Goal: Information Seeking & Learning: Find specific fact

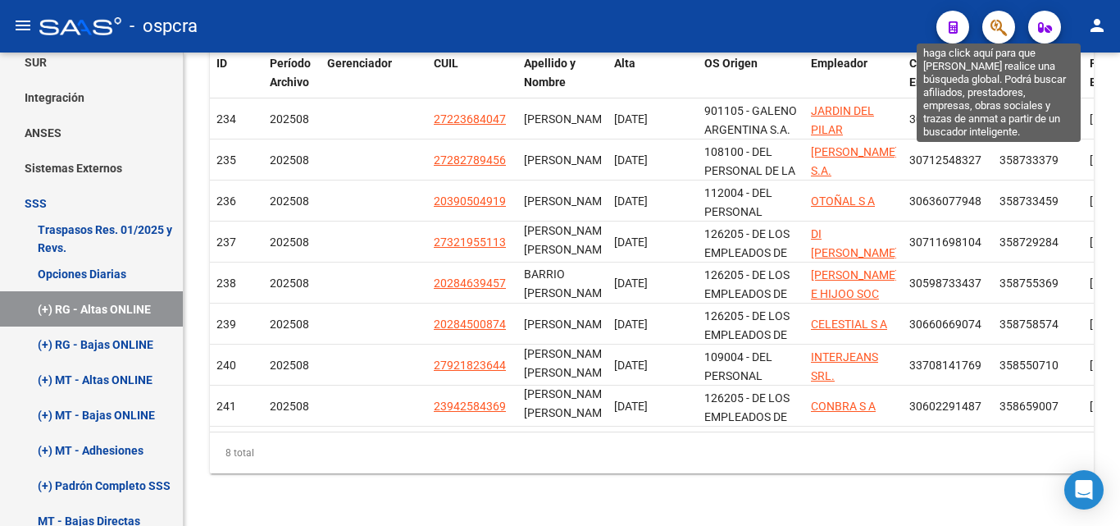
click at [983, 25] on button "button" at bounding box center [999, 27] width 33 height 33
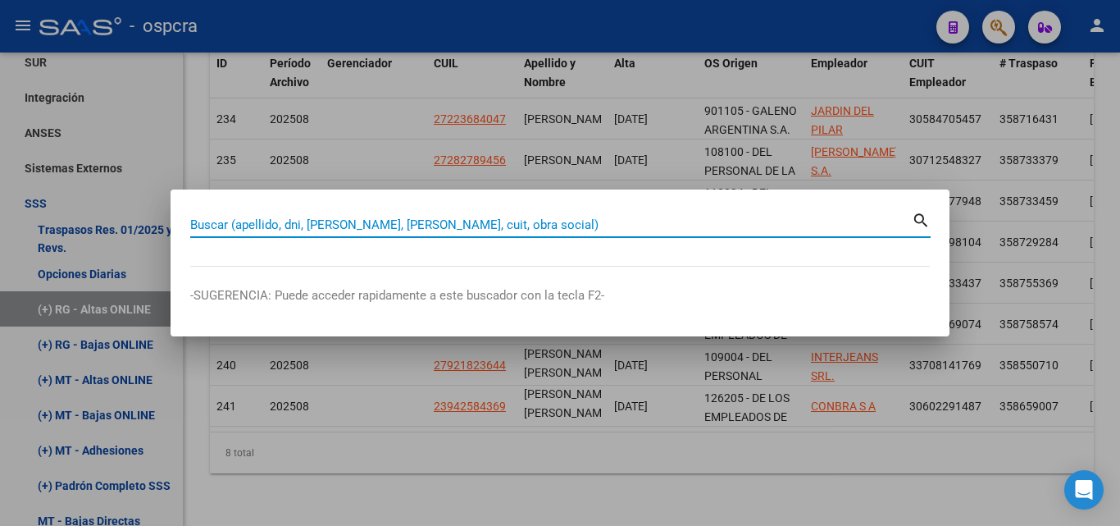
paste input "17565614"
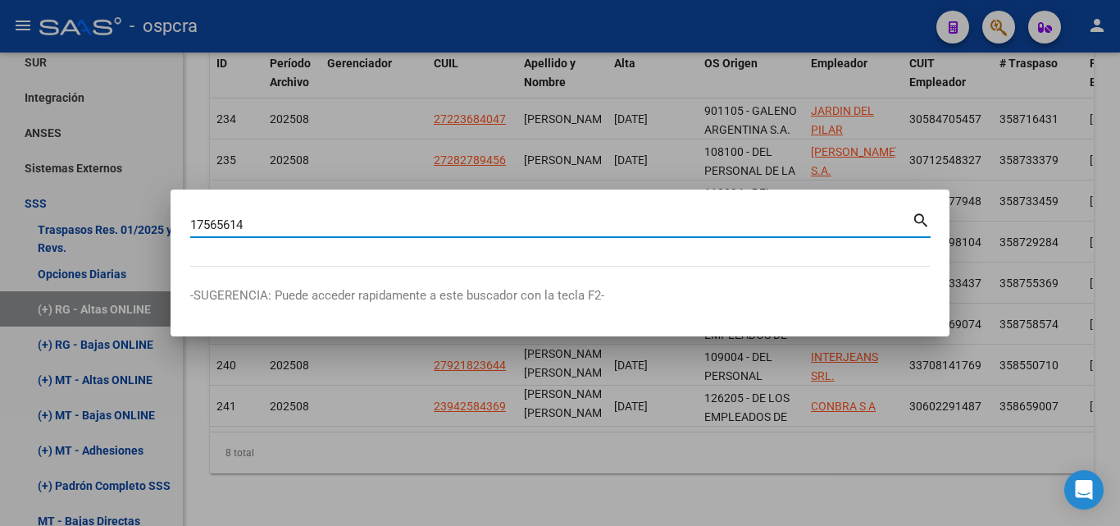
type input "17565614"
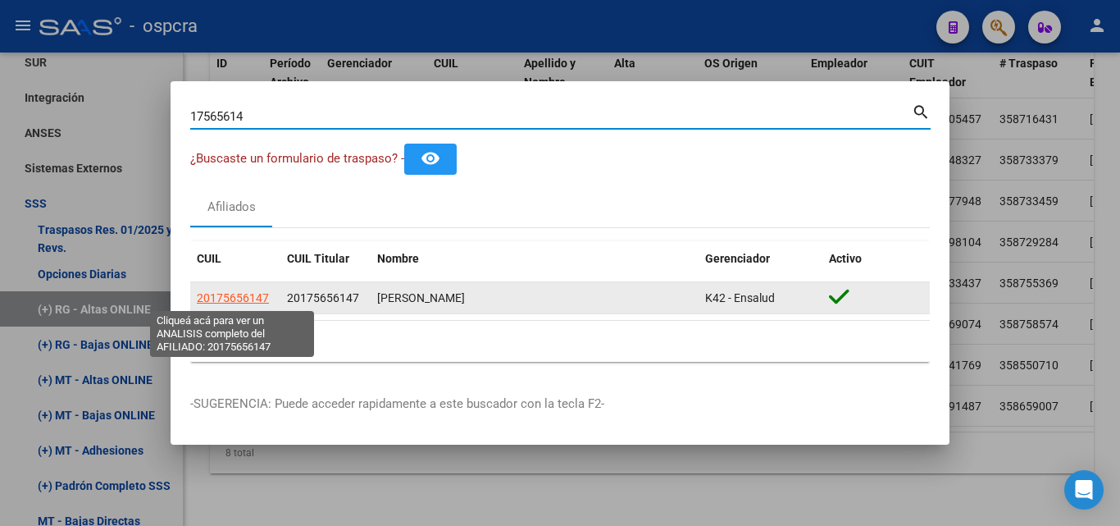
click at [233, 293] on span "20175656147" at bounding box center [233, 297] width 72 height 13
type textarea "20175656147"
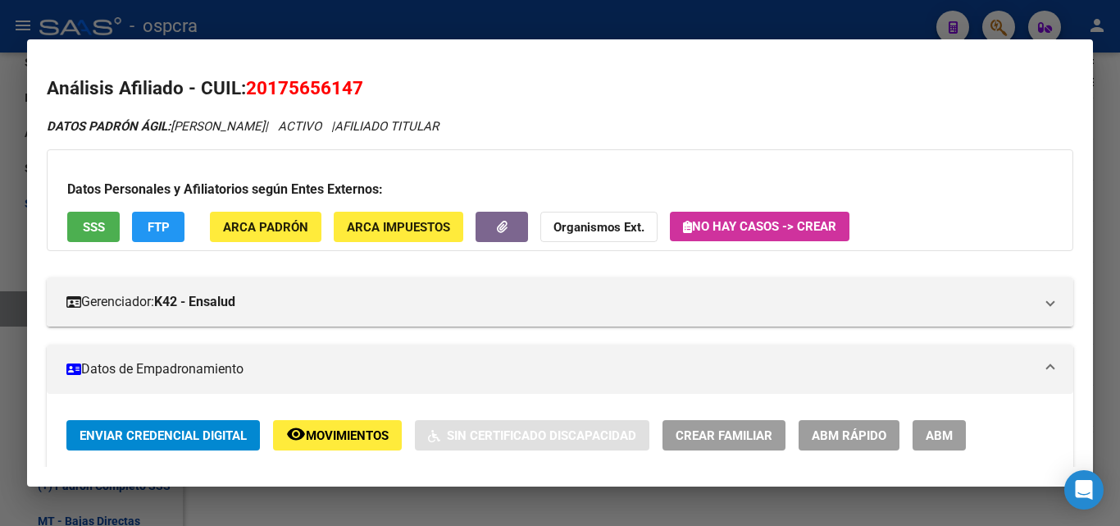
click at [747, 45] on mat-dialog-container "Análisis Afiliado - CUIL: 20175656147 DATOS PADRÓN ÁGIL: PEREZ PEDRO OSCAR | AC…" at bounding box center [560, 262] width 1066 height 447
click at [811, 26] on div at bounding box center [560, 263] width 1120 height 526
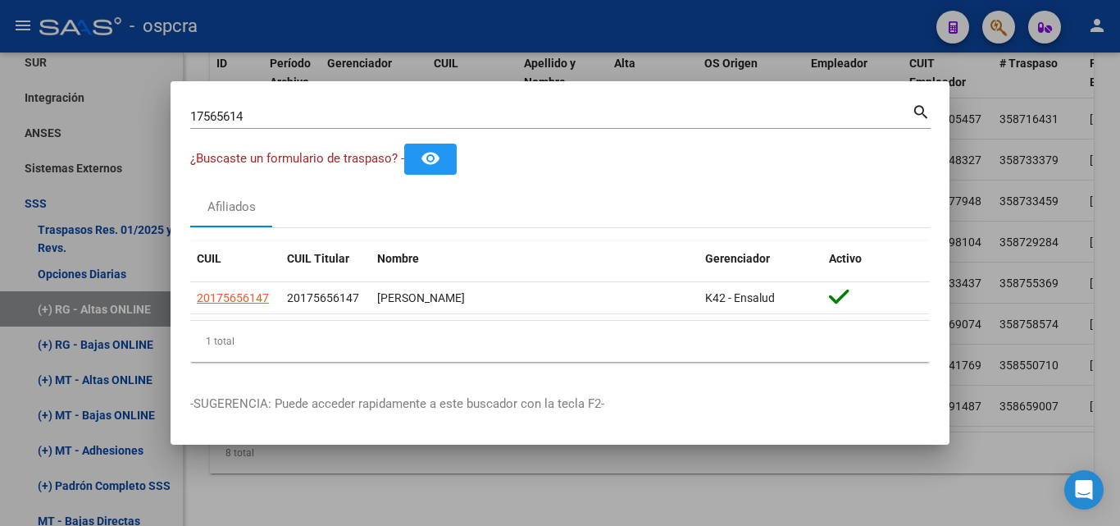
click at [829, 41] on div at bounding box center [560, 263] width 1120 height 526
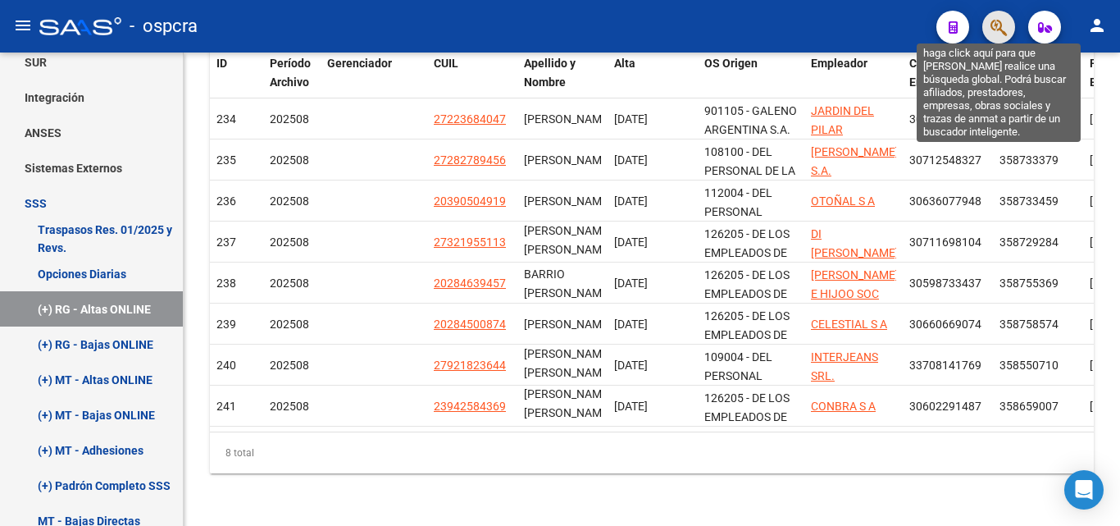
click at [993, 34] on icon "button" at bounding box center [999, 27] width 16 height 19
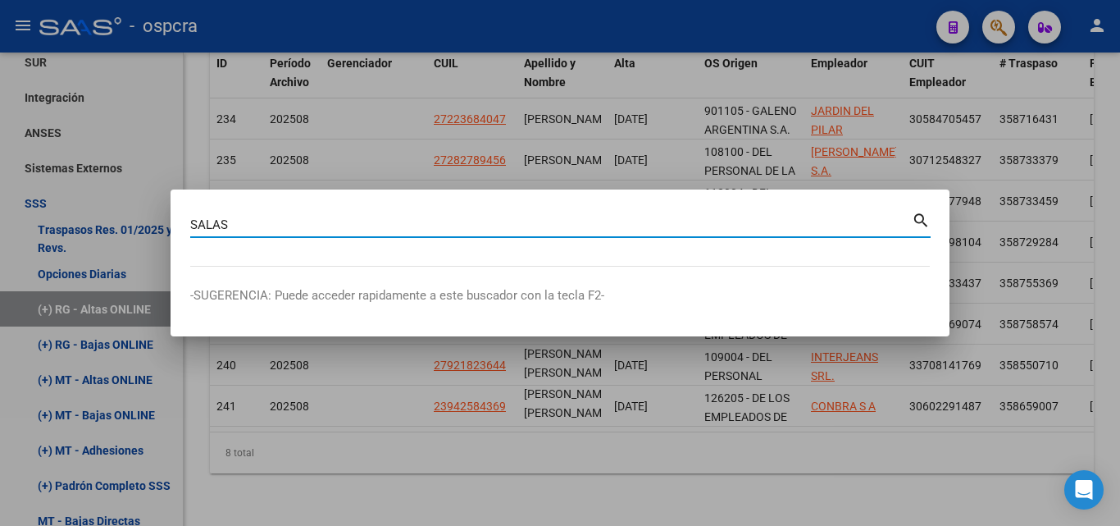
type input "SALAS"
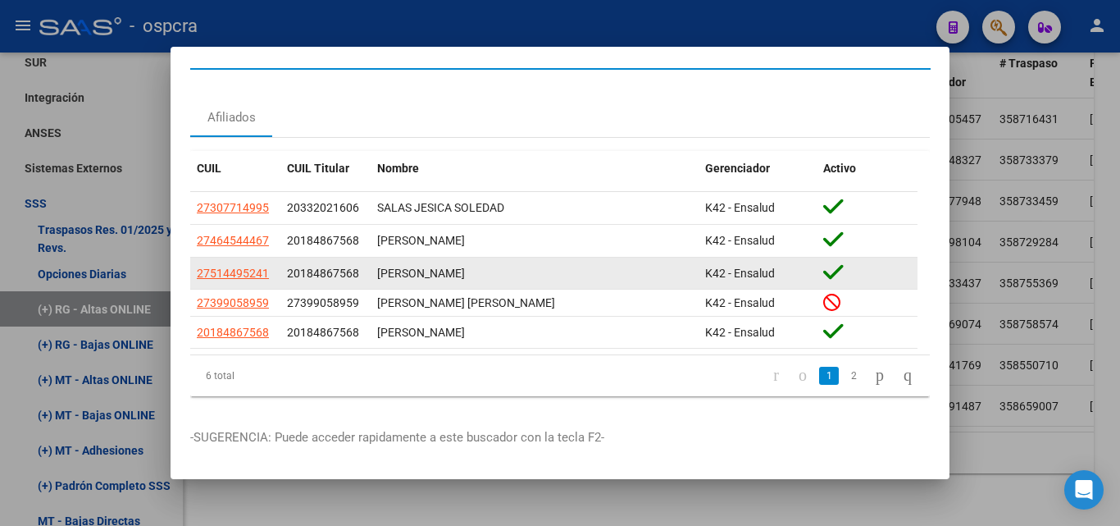
scroll to position [42, 0]
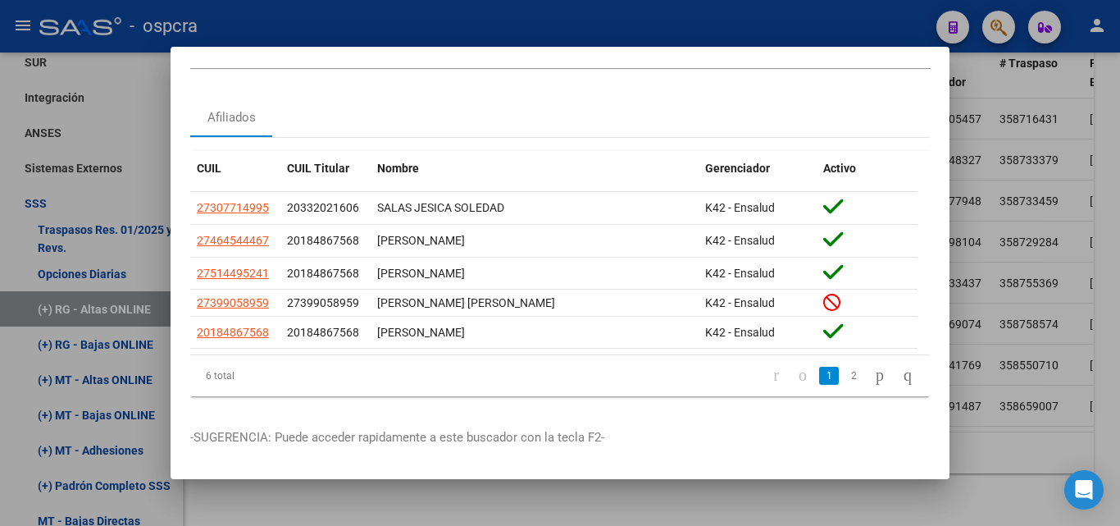
click at [844, 367] on link "2" at bounding box center [854, 376] width 20 height 18
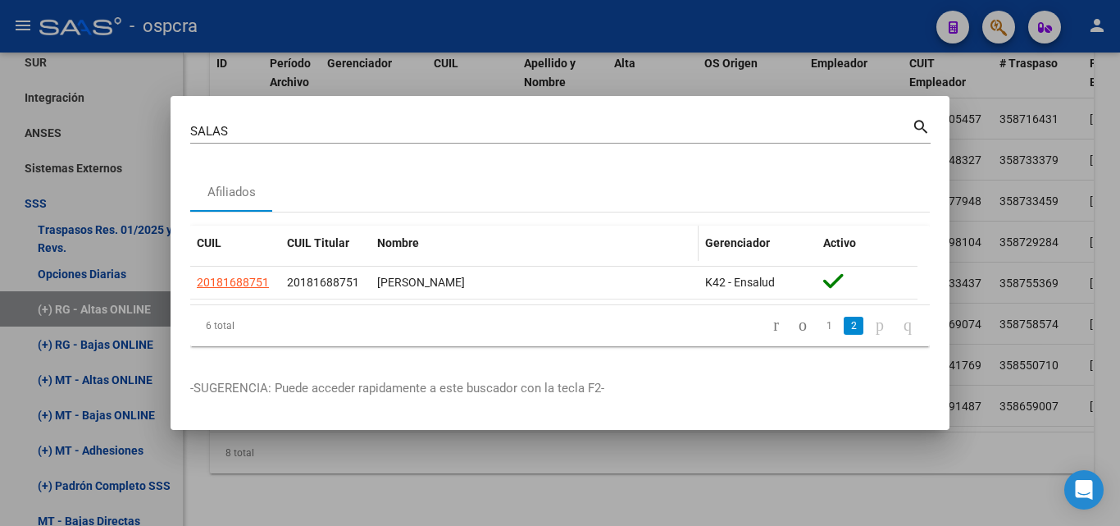
scroll to position [0, 0]
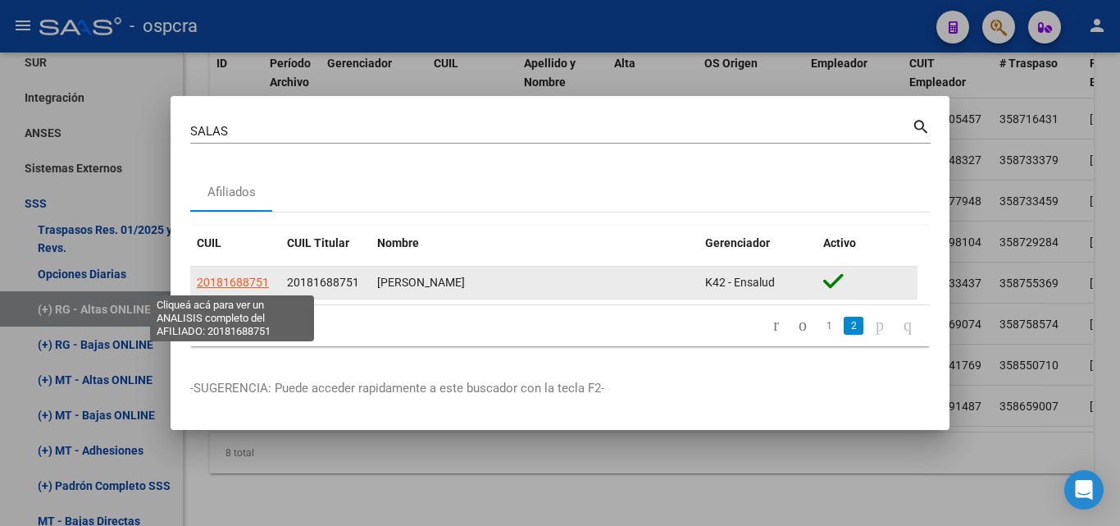
click at [227, 277] on span "20181688751" at bounding box center [233, 282] width 72 height 13
type textarea "20181688751"
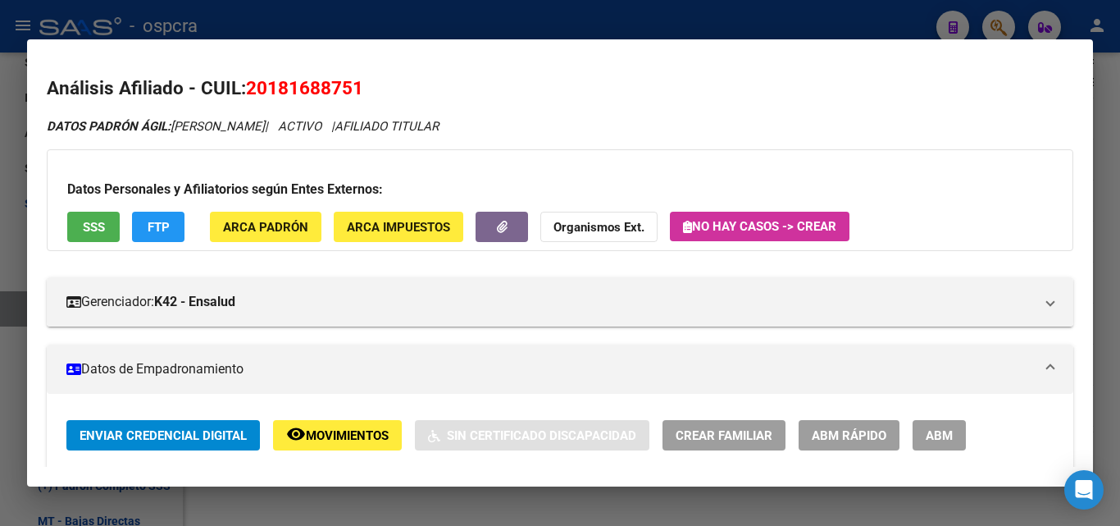
drag, startPoint x: 273, startPoint y: 81, endPoint x: 349, endPoint y: 86, distance: 76.4
click at [349, 86] on span "20181688751" at bounding box center [304, 87] width 117 height 21
copy span "18168875"
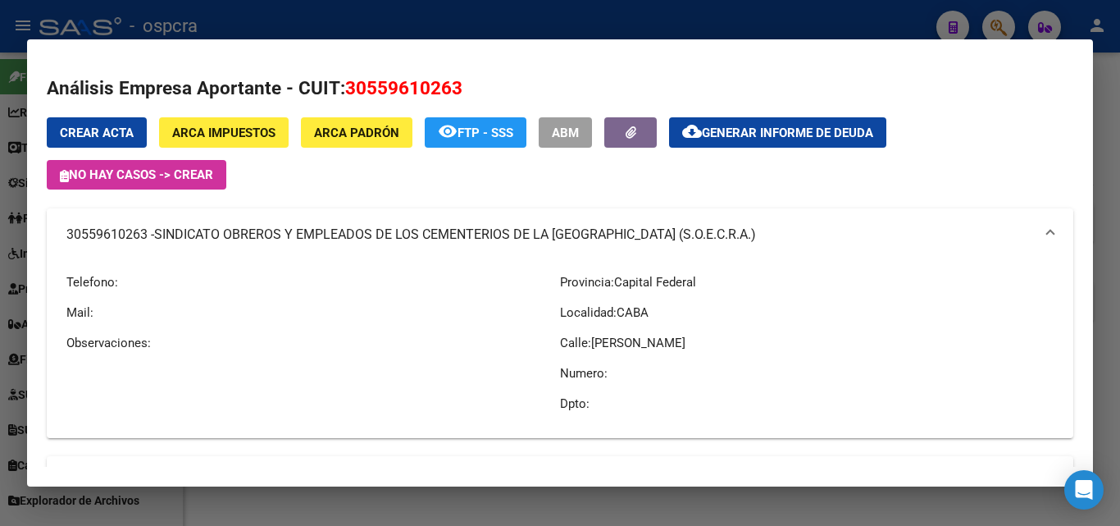
click at [1, 421] on div at bounding box center [560, 263] width 1120 height 526
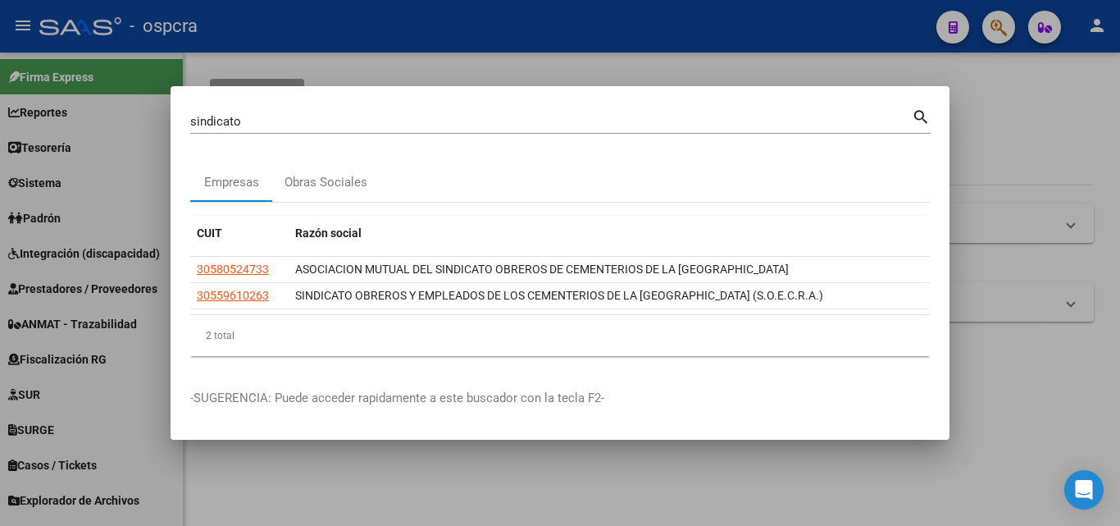
click at [1117, 258] on div at bounding box center [560, 263] width 1120 height 526
